Goal: Navigation & Orientation: Find specific page/section

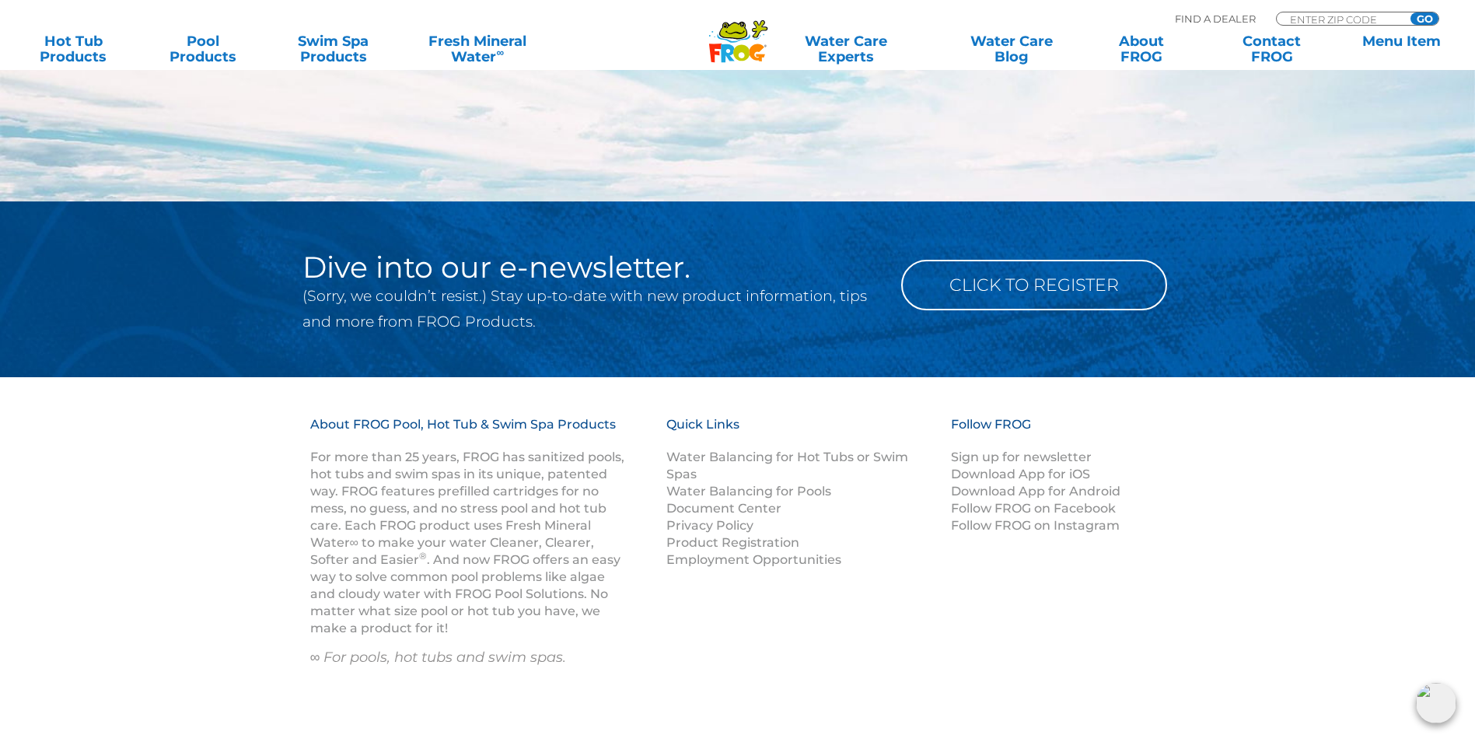
scroll to position [1866, 0]
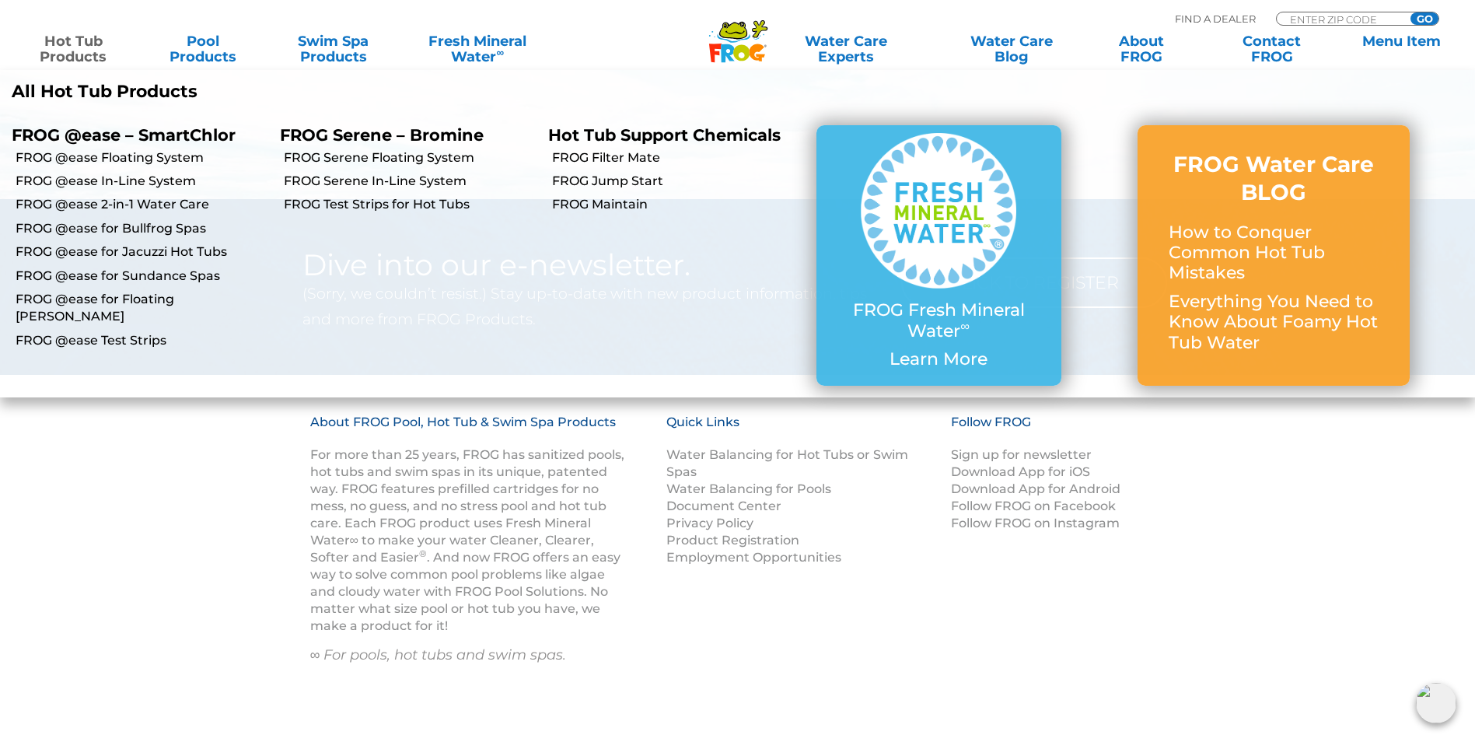
click at [91, 52] on link "Hot Tub Products" at bounding box center [74, 48] width 116 height 31
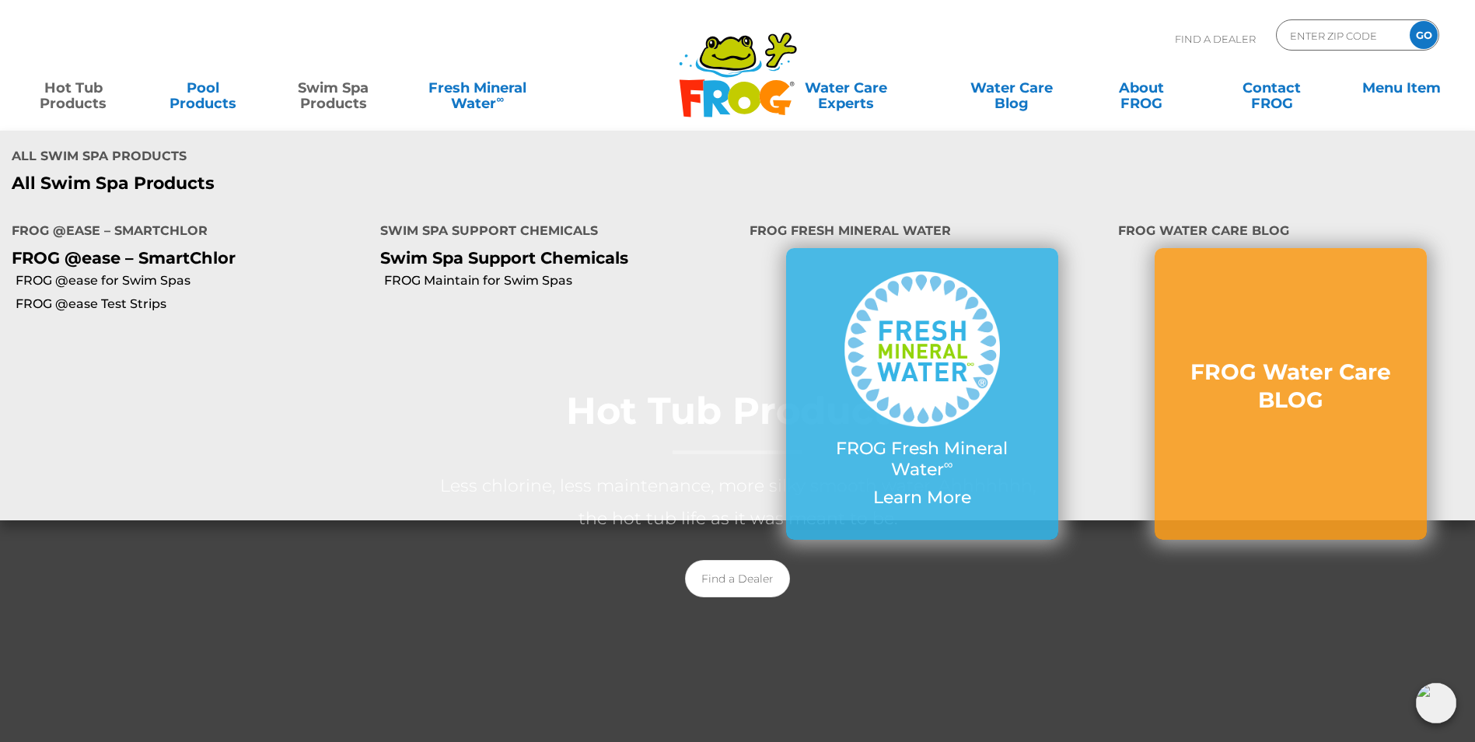
click at [348, 98] on link "Swim Spa Products" at bounding box center [333, 87] width 116 height 31
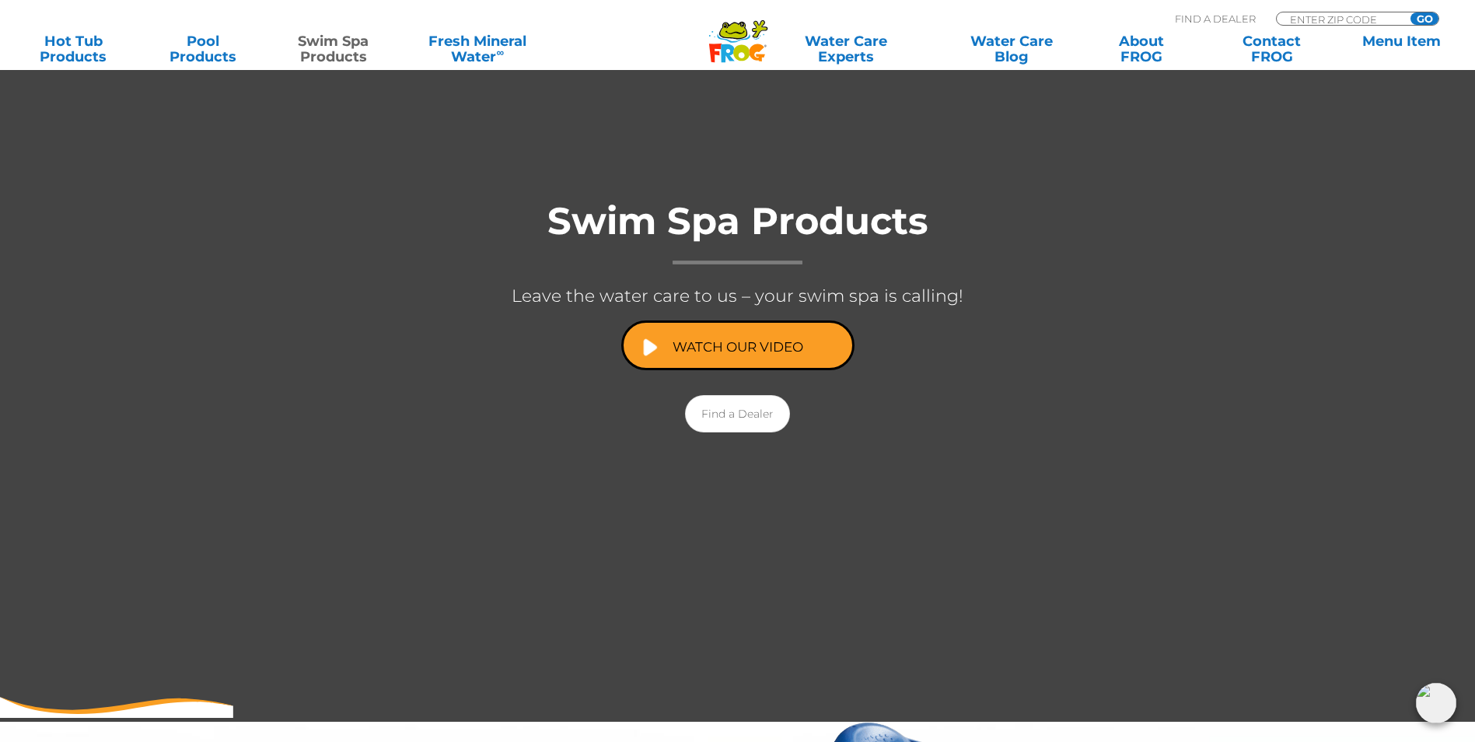
scroll to position [185, 0]
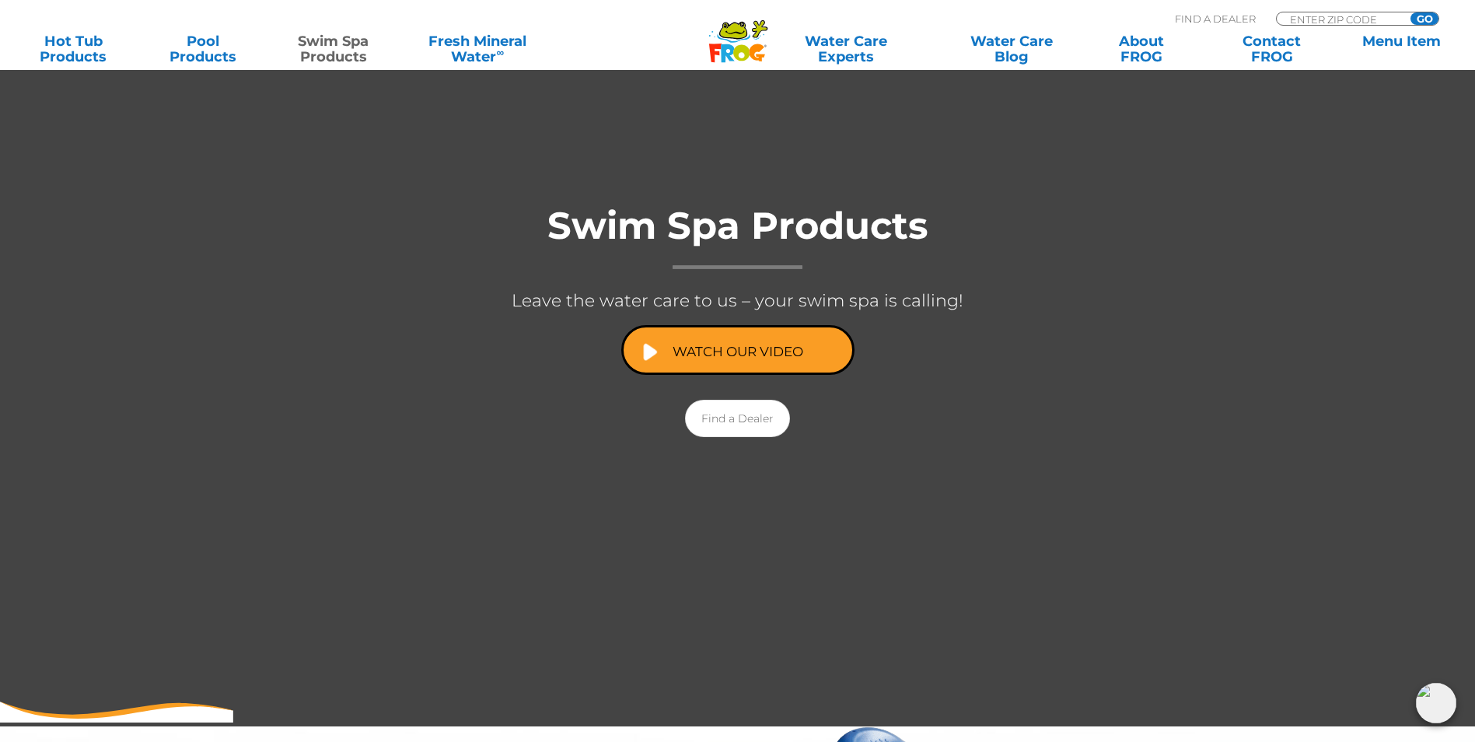
click at [739, 54] on icon ".st130{clip-path:url(#SVGID_2_);fill-rule:evenodd;clip-rule:evenodd;fill:#C3CC0…" at bounding box center [738, 41] width 60 height 44
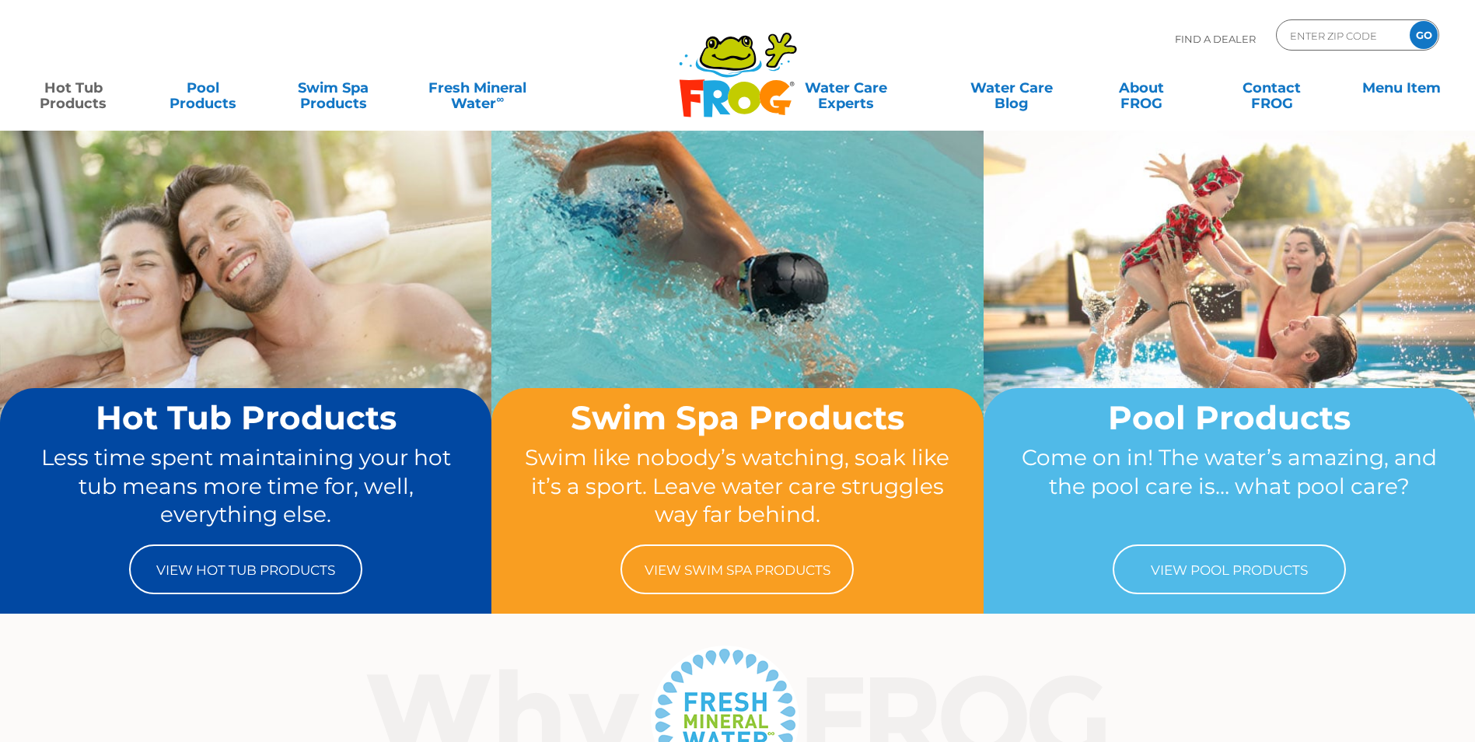
click at [88, 94] on link "Hot Tub Products" at bounding box center [74, 87] width 116 height 31
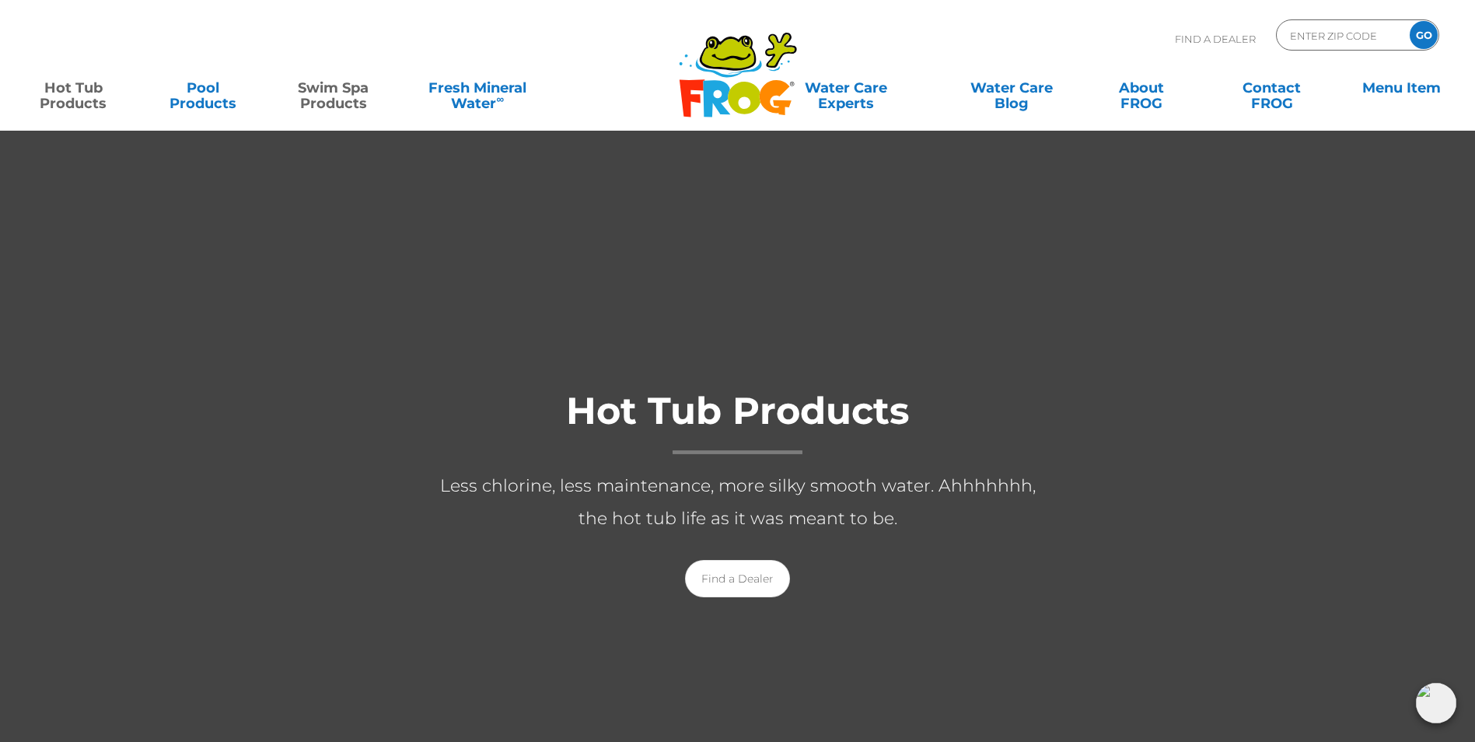
click at [353, 99] on link "Swim Spa Products" at bounding box center [333, 87] width 116 height 31
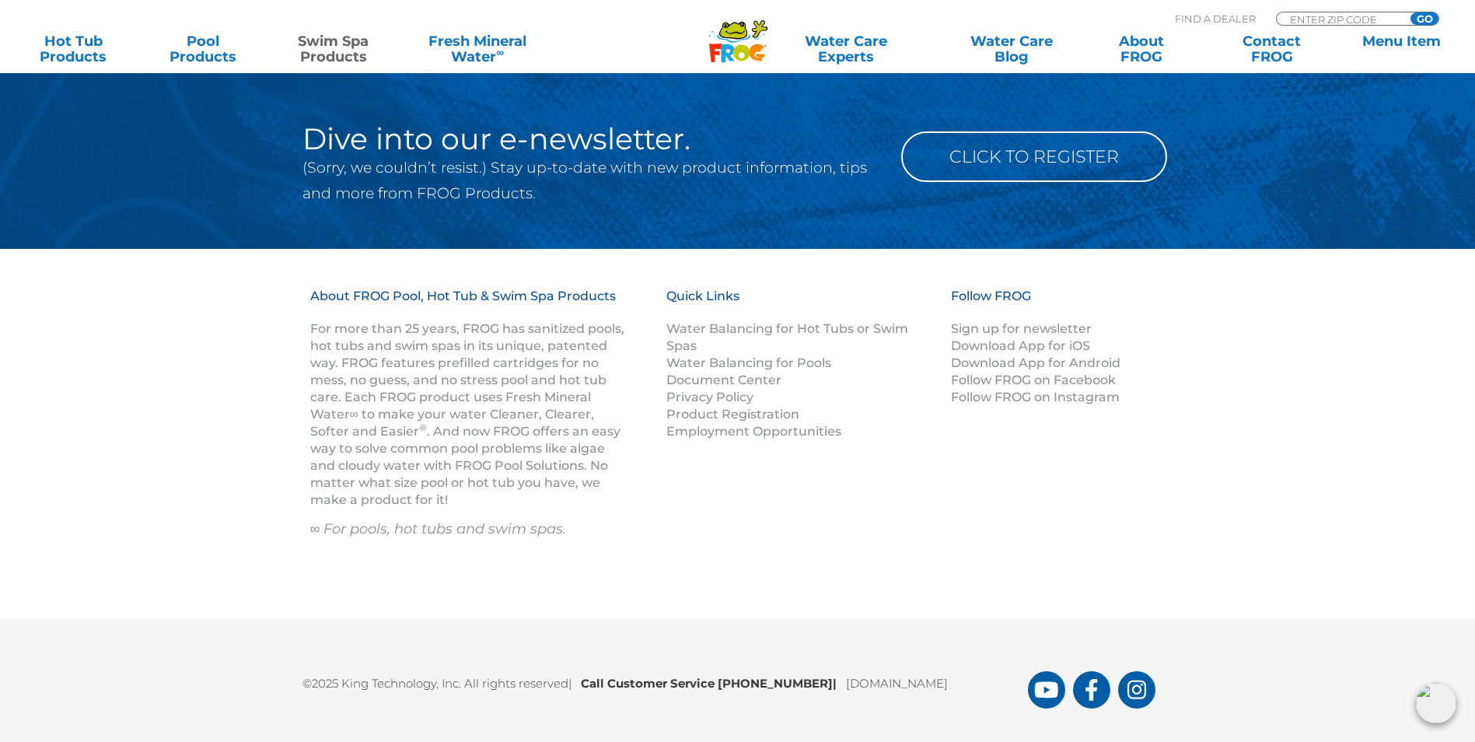
scroll to position [2750, 0]
